Goal: Information Seeking & Learning: Learn about a topic

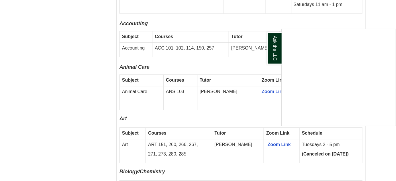
scroll to position [495, 0]
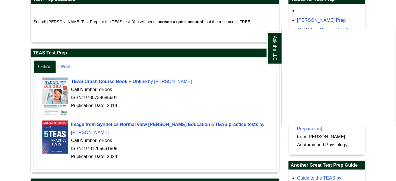
scroll to position [132, 0]
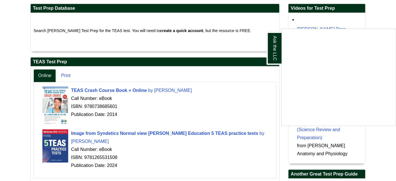
click at [69, 76] on div "Ask the LLC" at bounding box center [198, 90] width 396 height 181
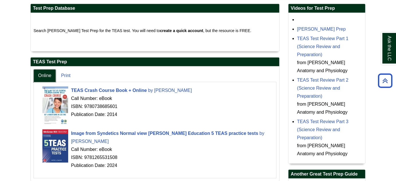
click at [52, 75] on link "Online" at bounding box center [45, 75] width 22 height 13
click at [61, 74] on link "Print" at bounding box center [66, 75] width 19 height 13
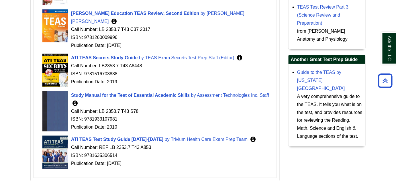
scroll to position [158, 0]
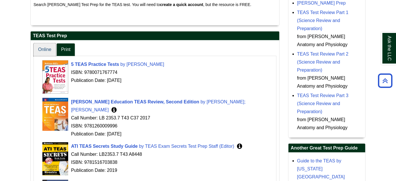
click at [50, 53] on link "Online" at bounding box center [45, 49] width 22 height 13
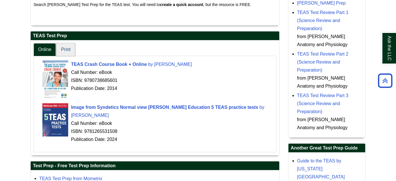
click at [67, 49] on link "Print" at bounding box center [66, 49] width 19 height 13
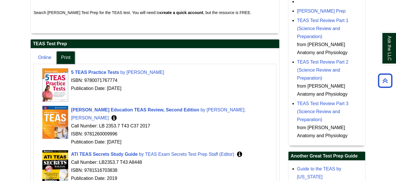
scroll to position [0, 0]
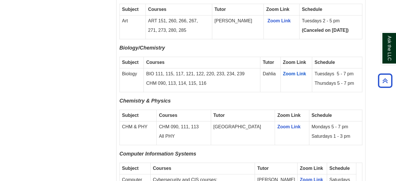
scroll to position [622, 0]
